Goal: Information Seeking & Learning: Learn about a topic

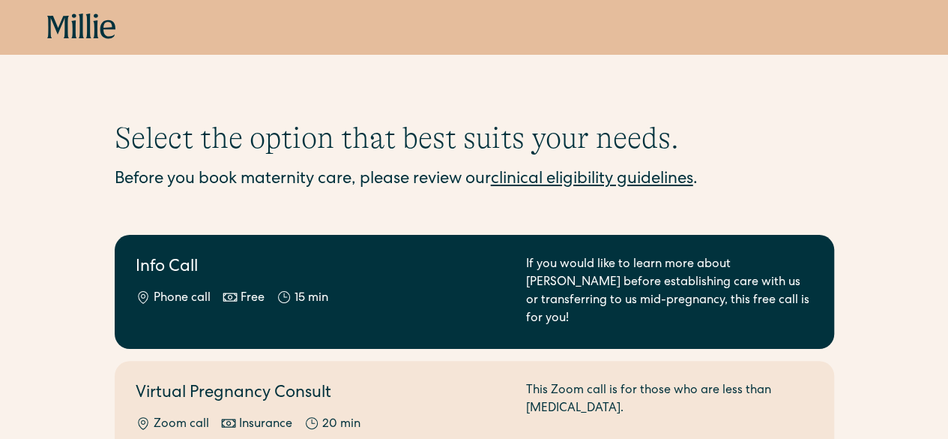
click at [483, 266] on h2 "Info Call" at bounding box center [322, 268] width 373 height 25
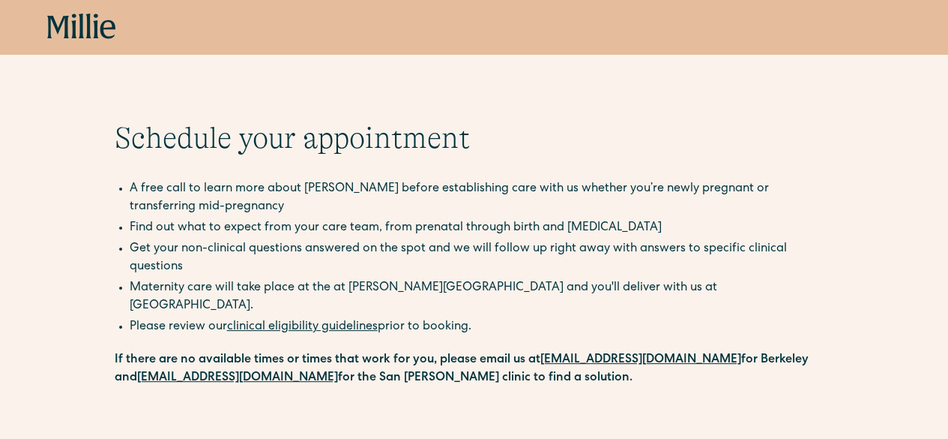
click at [82, 32] on icon at bounding box center [81, 25] width 5 height 25
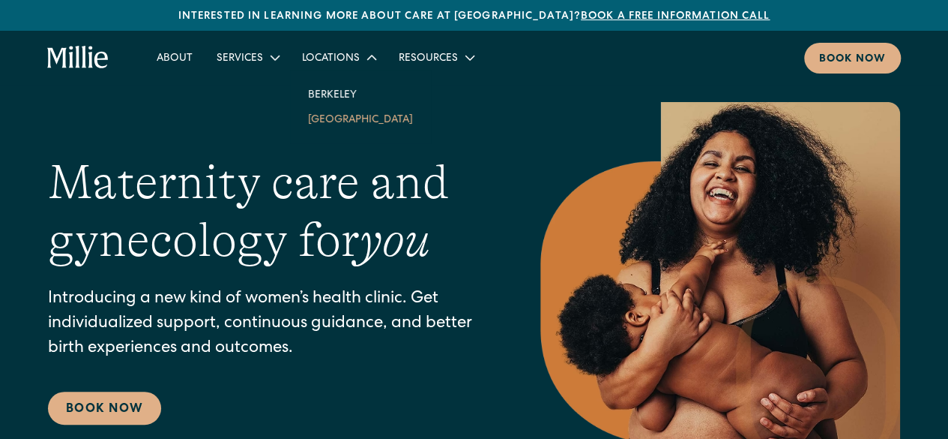
click at [340, 112] on link "[GEOGRAPHIC_DATA]" at bounding box center [360, 118] width 129 height 25
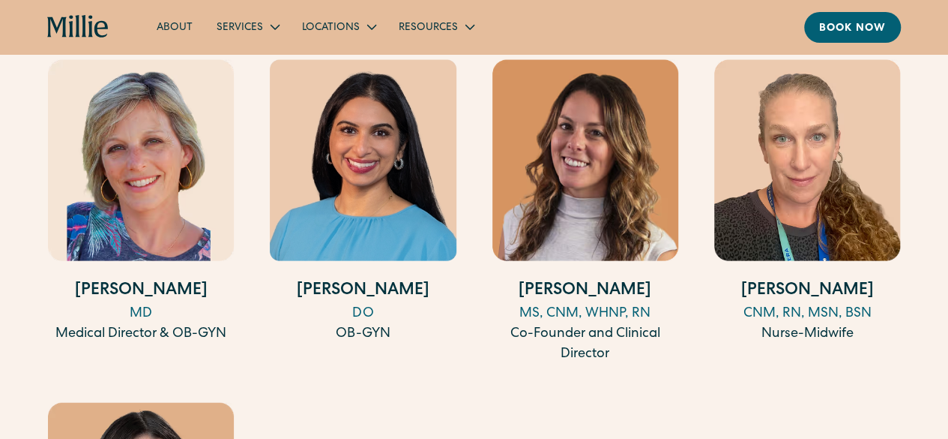
scroll to position [1519, 0]
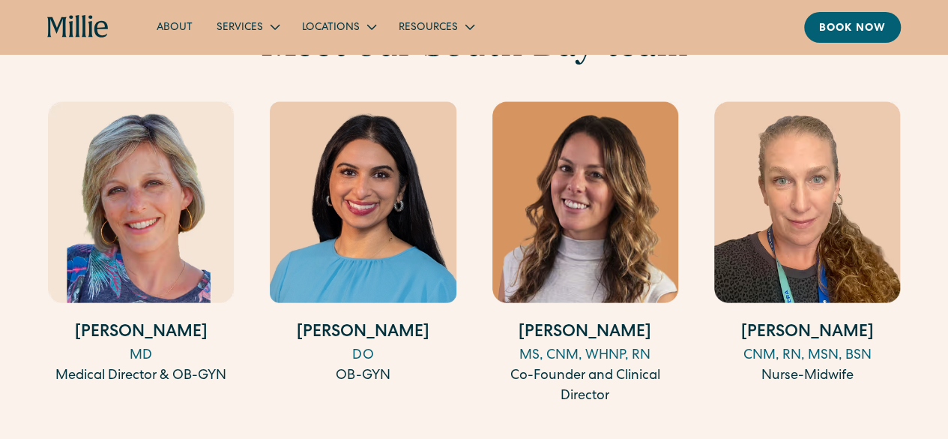
click at [340, 112] on img at bounding box center [363, 202] width 186 height 200
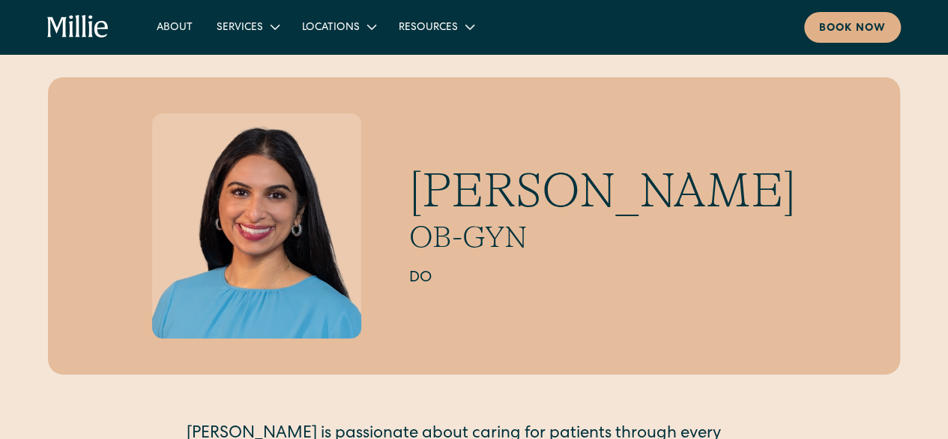
scroll to position [24, 0]
click at [831, 34] on div "Book now" at bounding box center [852, 29] width 67 height 16
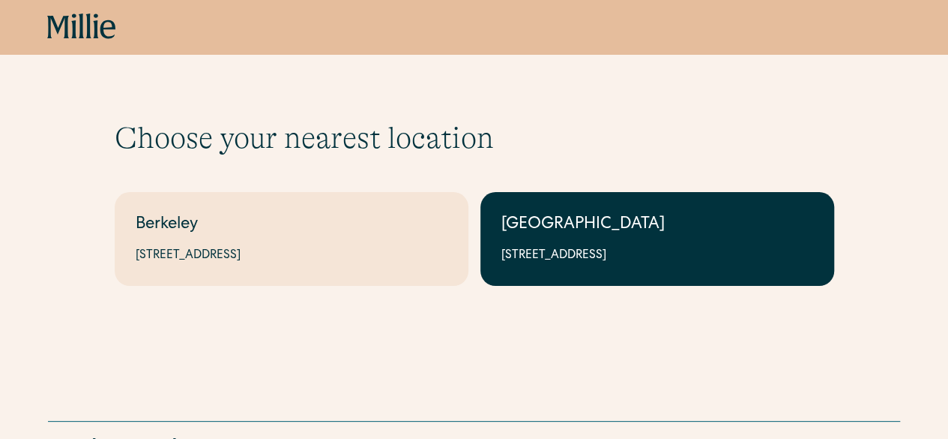
click at [622, 232] on div "[GEOGRAPHIC_DATA]" at bounding box center [658, 225] width 312 height 25
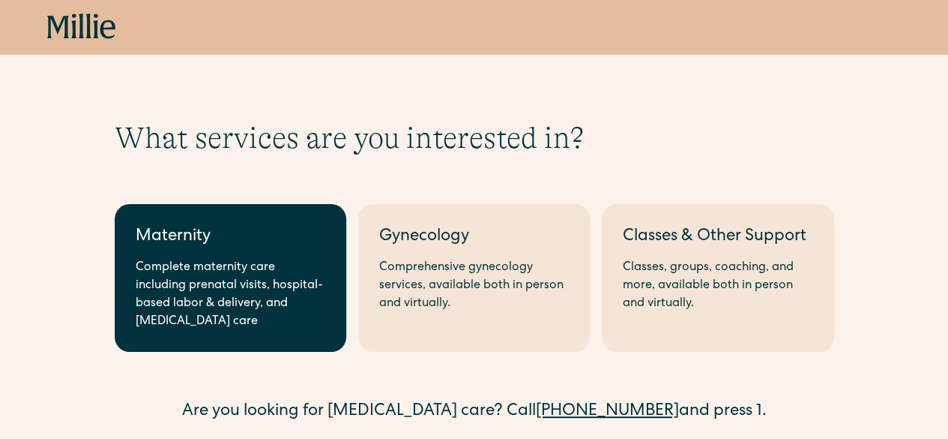
click at [268, 242] on div "Maternity" at bounding box center [231, 237] width 190 height 25
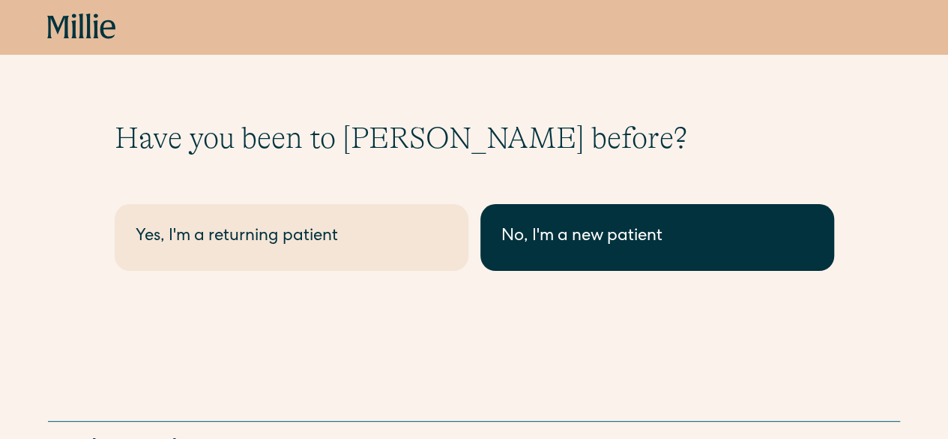
click at [565, 217] on link "No, I'm a new patient" at bounding box center [658, 237] width 354 height 67
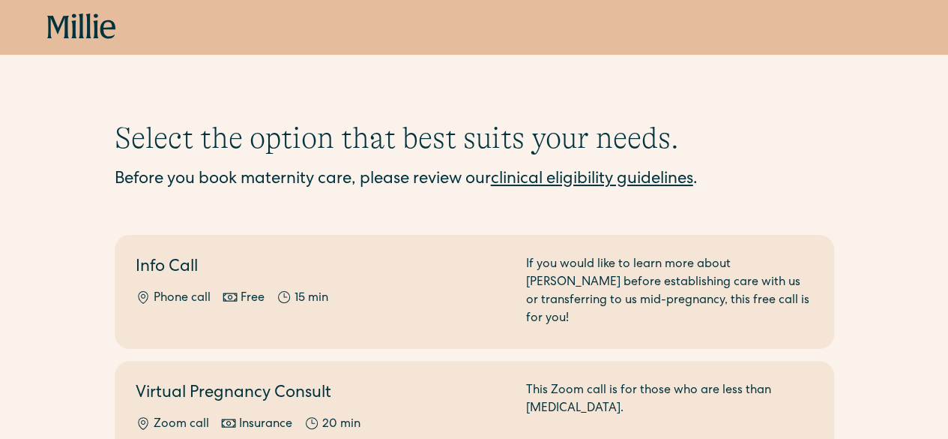
scroll to position [55, 0]
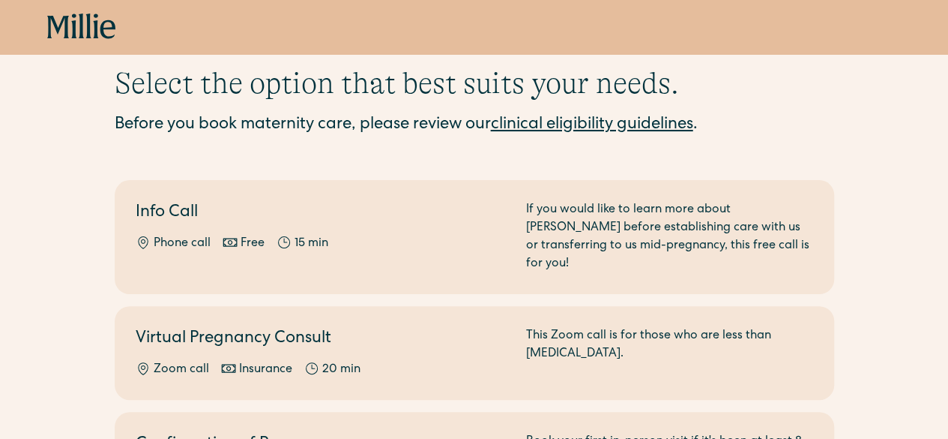
click at [565, 217] on div "If you would like to learn more about Millie before establishing care with us o…" at bounding box center [669, 237] width 287 height 72
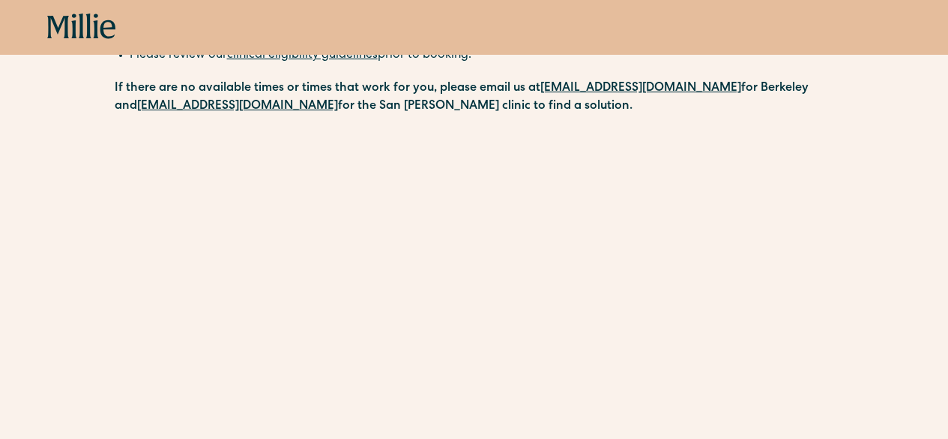
scroll to position [268, 0]
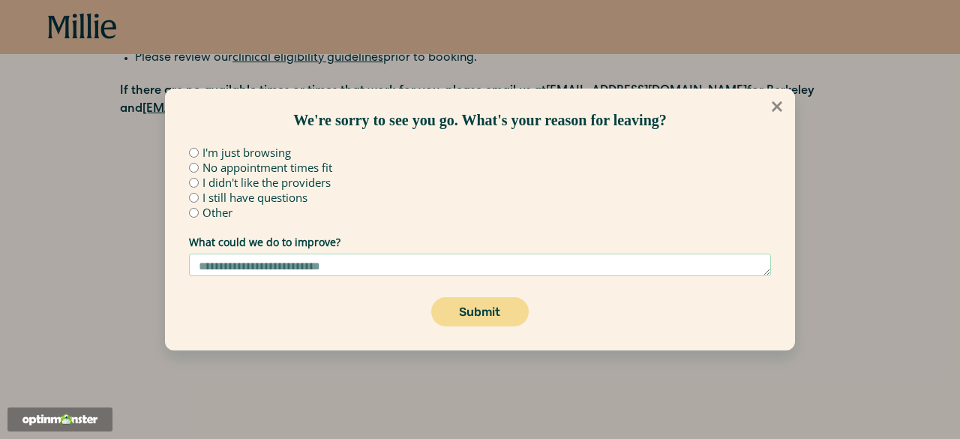
click at [780, 103] on icon at bounding box center [776, 106] width 10 height 10
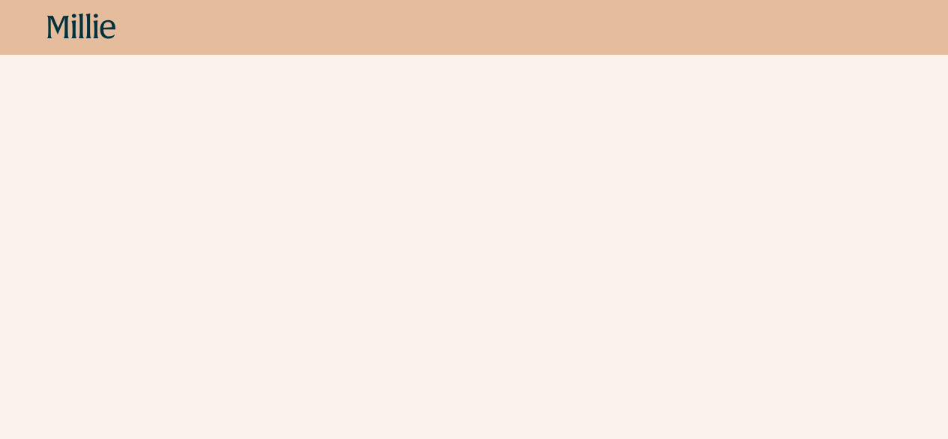
scroll to position [515, 0]
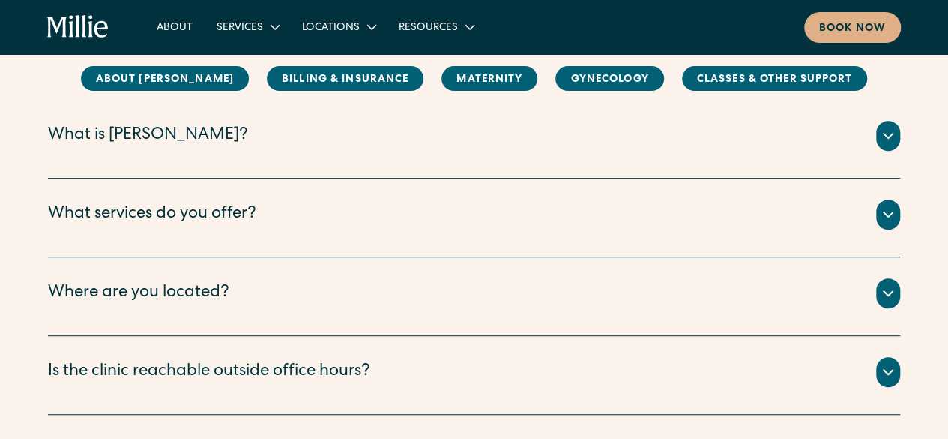
scroll to position [248, 0]
click at [447, 164] on div "What is [PERSON_NAME]? [PERSON_NAME] is a new kind of women’s health clinic tha…" at bounding box center [474, 138] width 852 height 79
click at [880, 139] on icon at bounding box center [888, 135] width 18 height 18
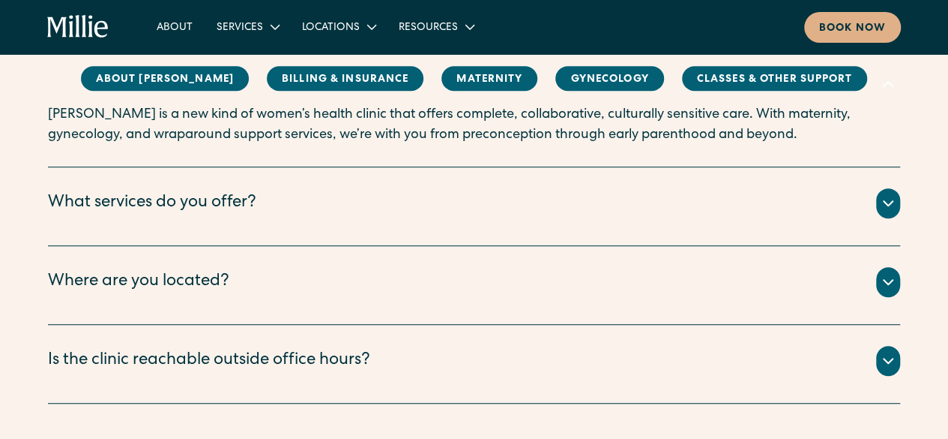
scroll to position [305, 0]
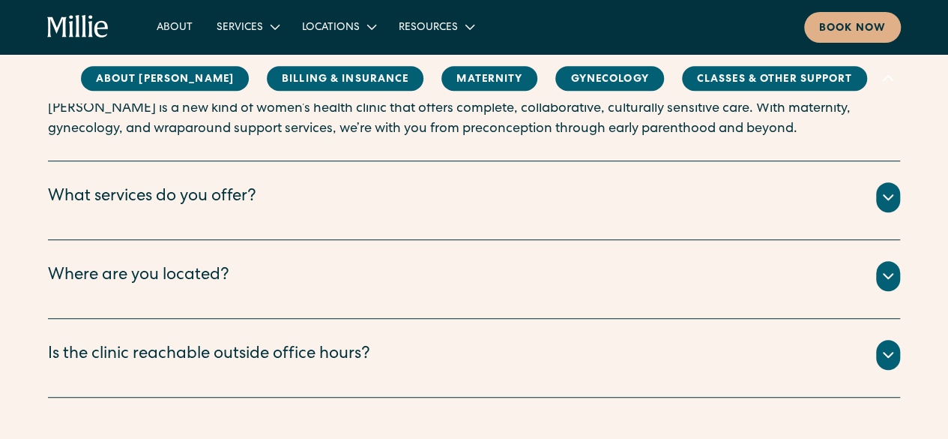
click at [885, 193] on icon at bounding box center [888, 197] width 18 height 18
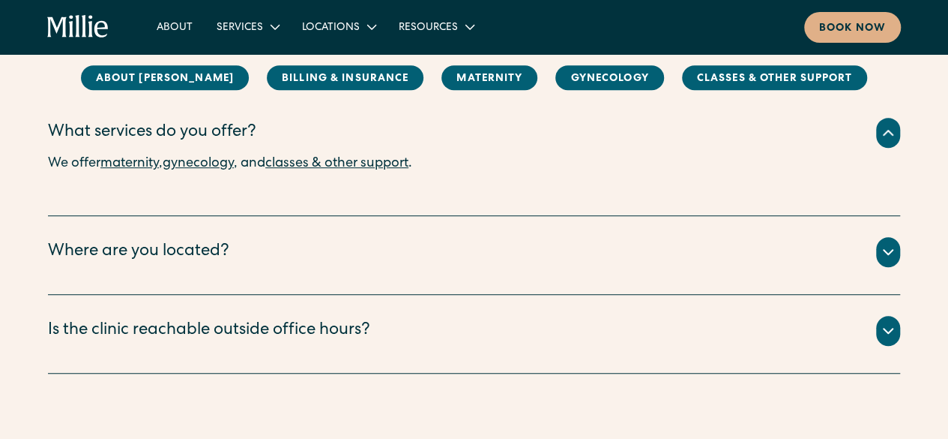
scroll to position [404, 0]
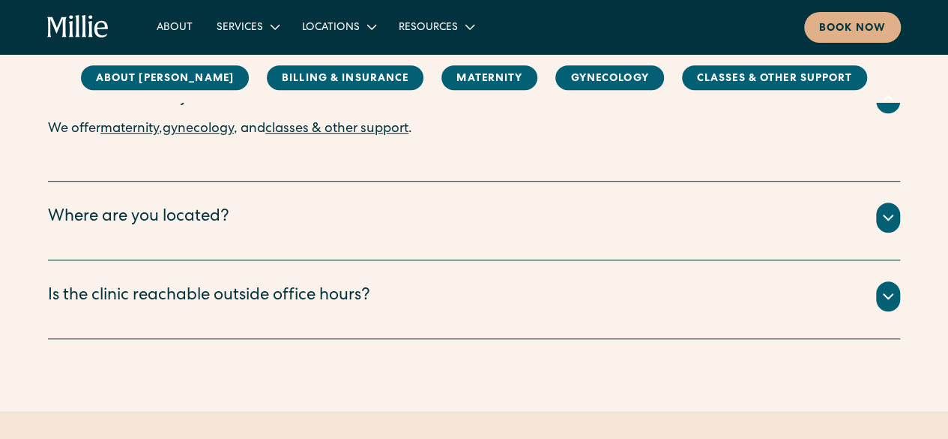
click at [894, 215] on icon at bounding box center [888, 217] width 18 height 18
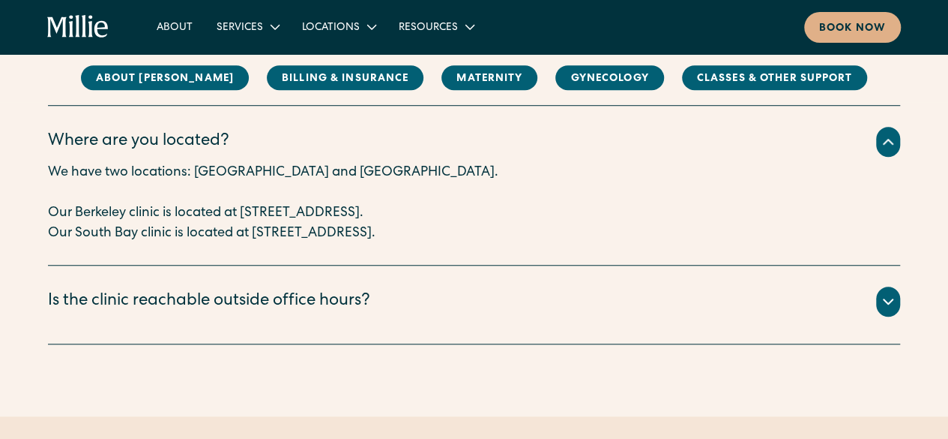
scroll to position [556, 0]
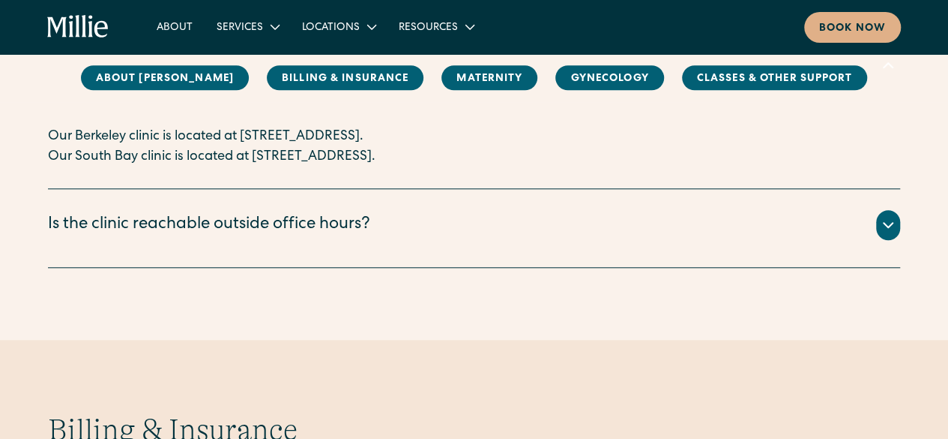
click at [892, 229] on icon at bounding box center [888, 225] width 18 height 18
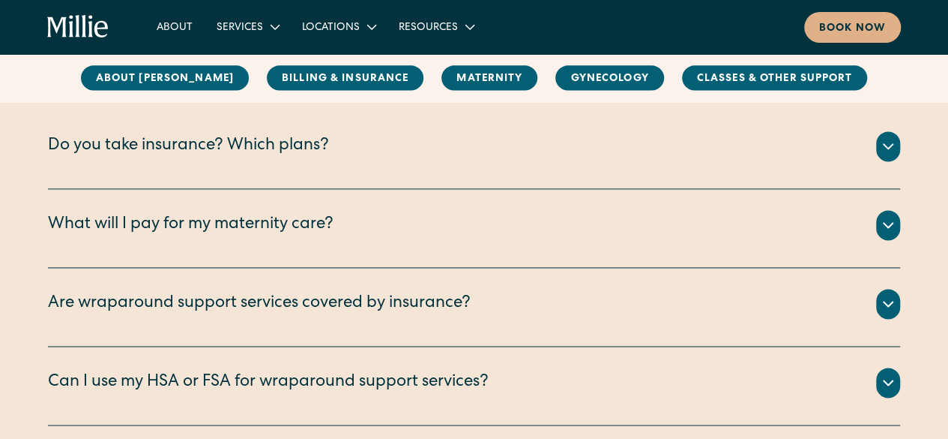
scroll to position [1002, 0]
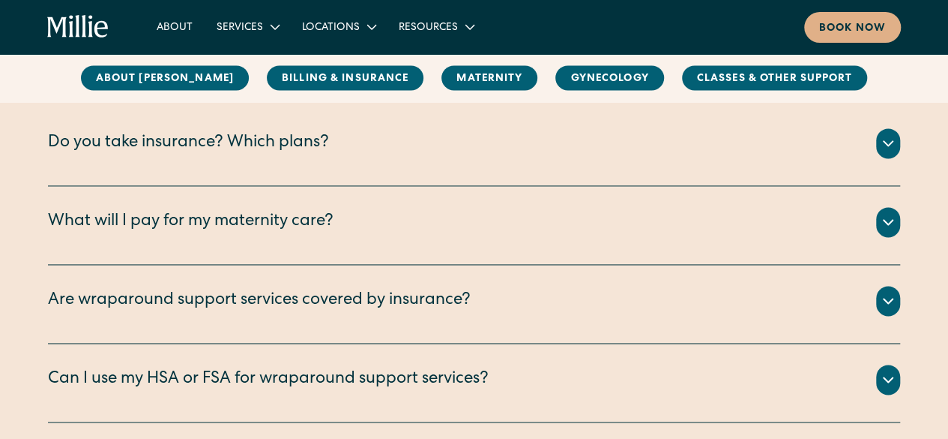
click at [885, 213] on icon at bounding box center [888, 222] width 18 height 18
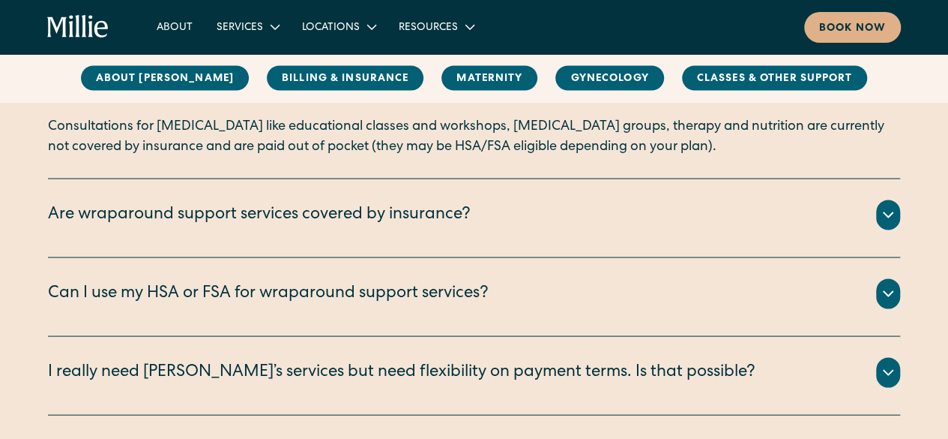
scroll to position [1352, 0]
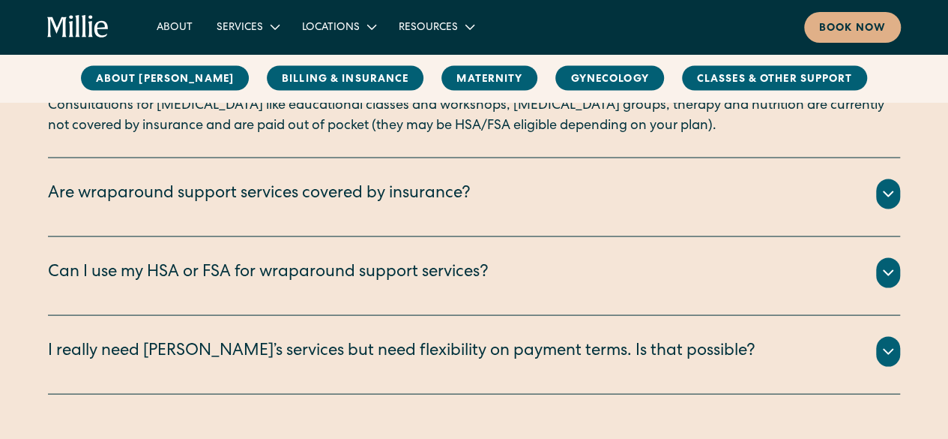
click at [891, 184] on icon at bounding box center [888, 193] width 18 height 18
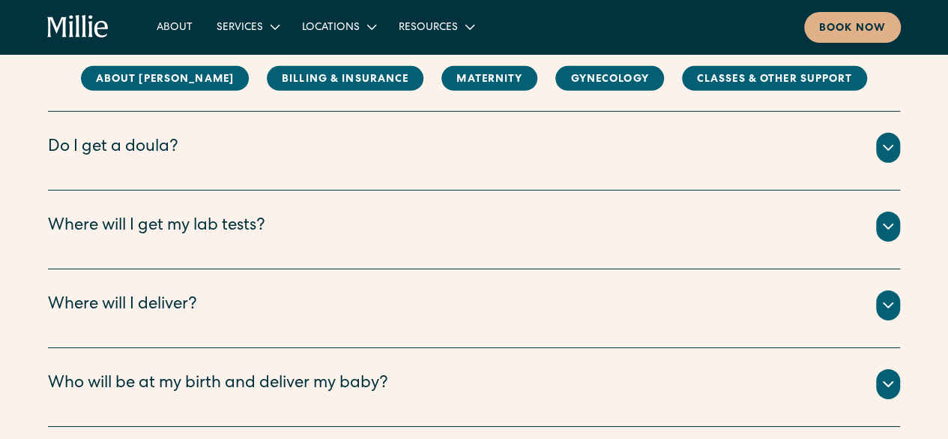
scroll to position [2293, 0]
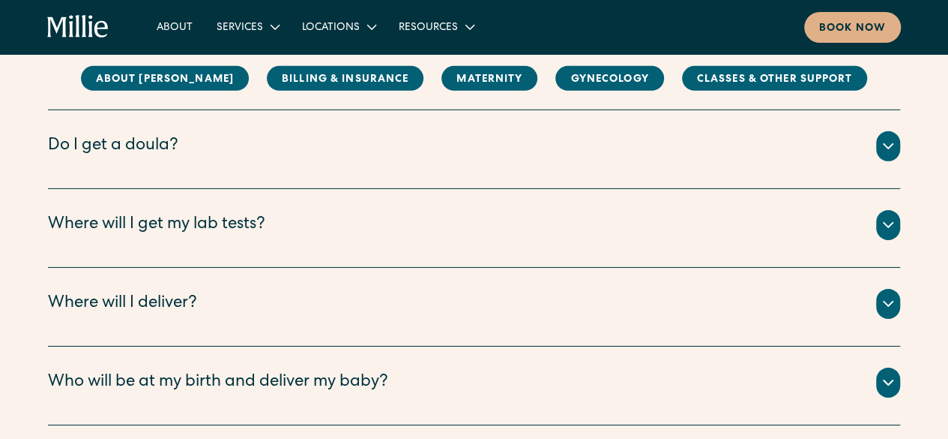
click at [888, 153] on div at bounding box center [888, 146] width 24 height 30
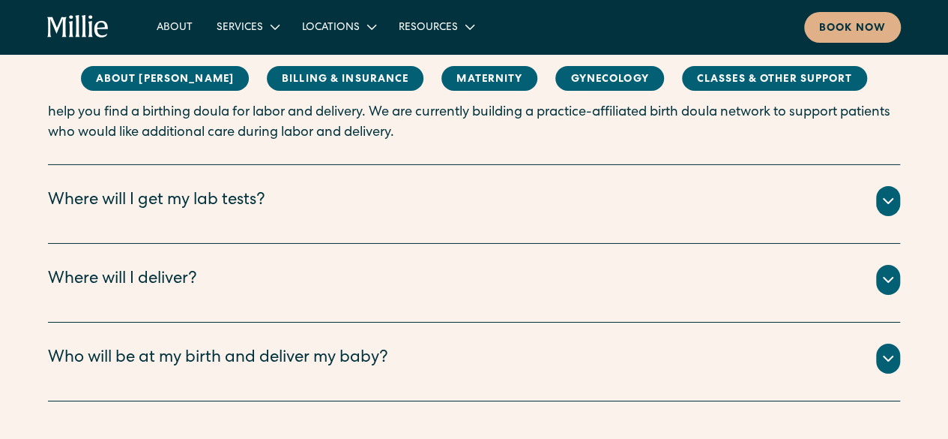
scroll to position [2474, 0]
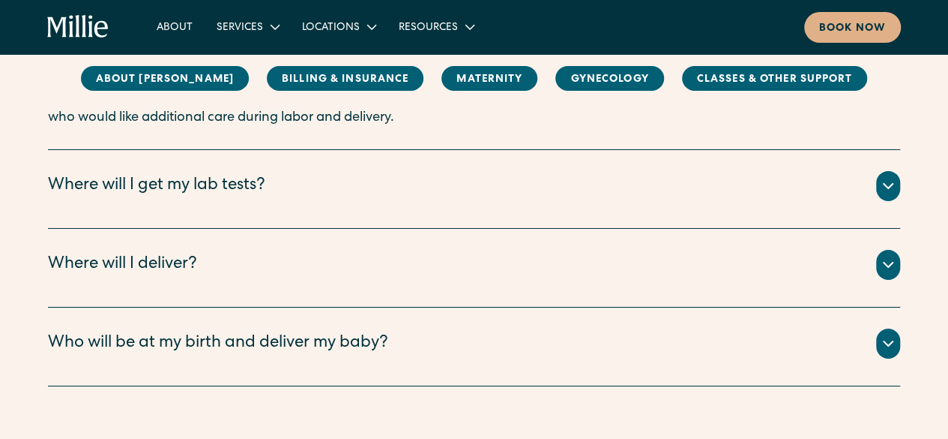
click at [892, 181] on icon at bounding box center [888, 186] width 18 height 18
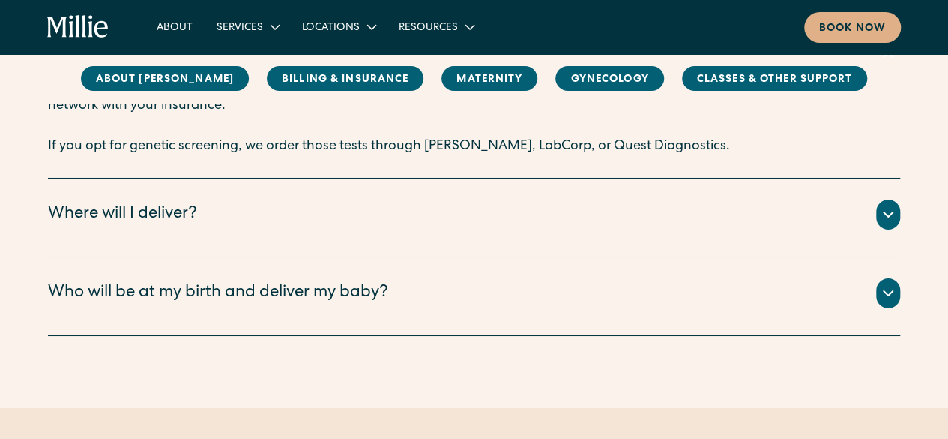
scroll to position [2648, 0]
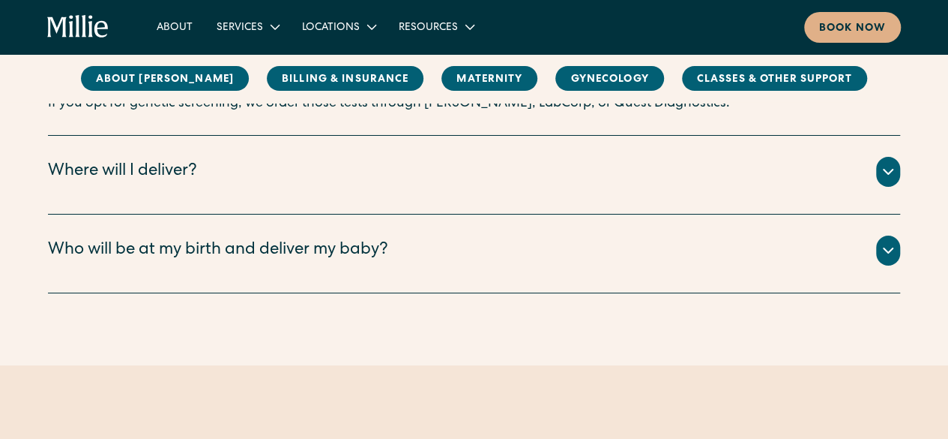
click at [876, 254] on div "Who will be at my birth and deliver my baby?" at bounding box center [474, 250] width 852 height 30
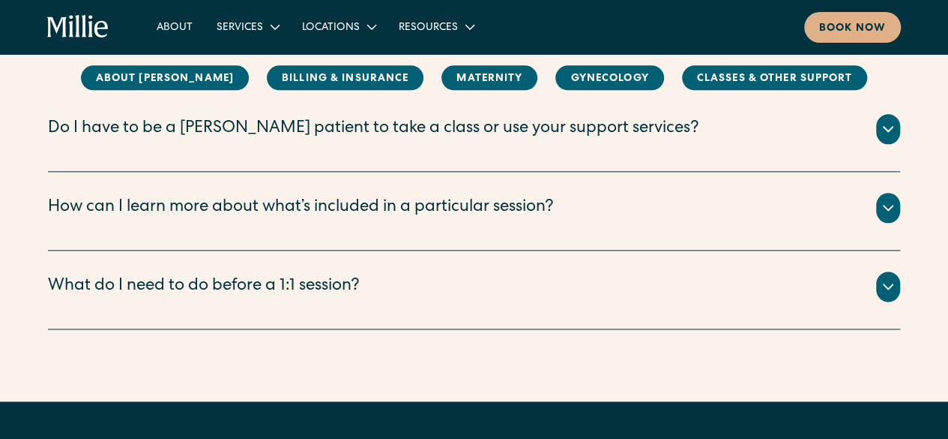
scroll to position [3616, 0]
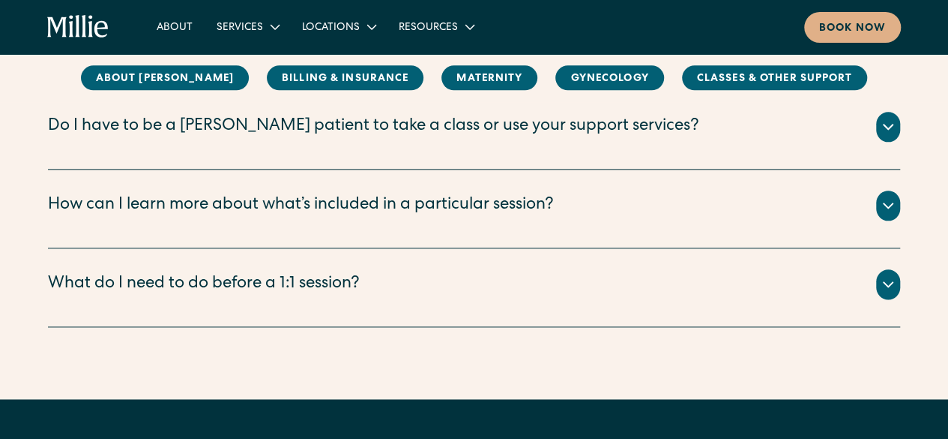
click at [877, 206] on div at bounding box center [888, 205] width 24 height 30
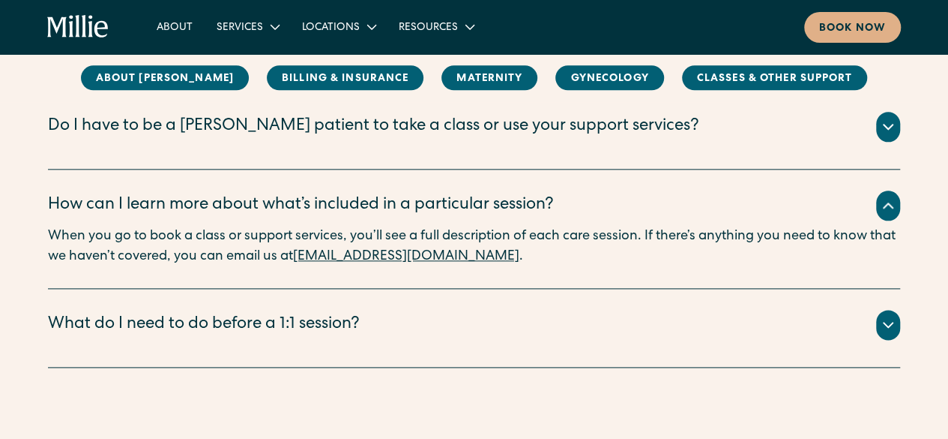
click at [828, 321] on div "What do I need to do before a 1:1 session?" at bounding box center [474, 325] width 852 height 30
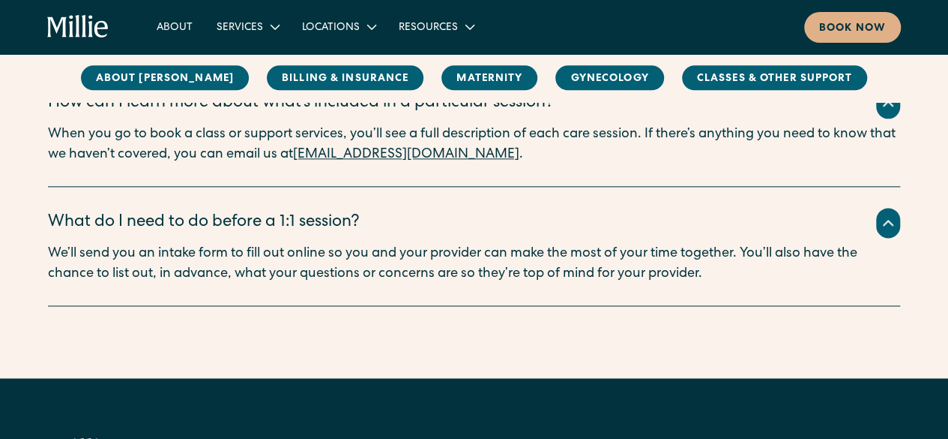
scroll to position [3714, 0]
